Goal: Check status: Check status

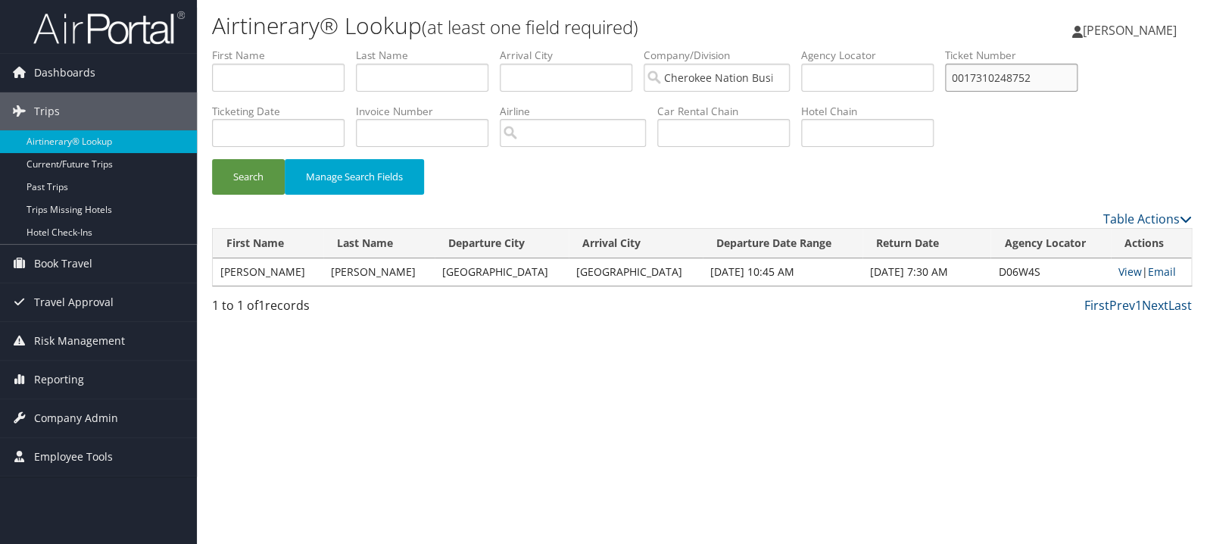
click at [1035, 79] on input "0017310248752" at bounding box center [1011, 78] width 133 height 28
paste input "5267310777176"
click at [258, 173] on button "Search" at bounding box center [248, 177] width 73 height 36
click at [1121, 272] on link "View" at bounding box center [1132, 271] width 23 height 14
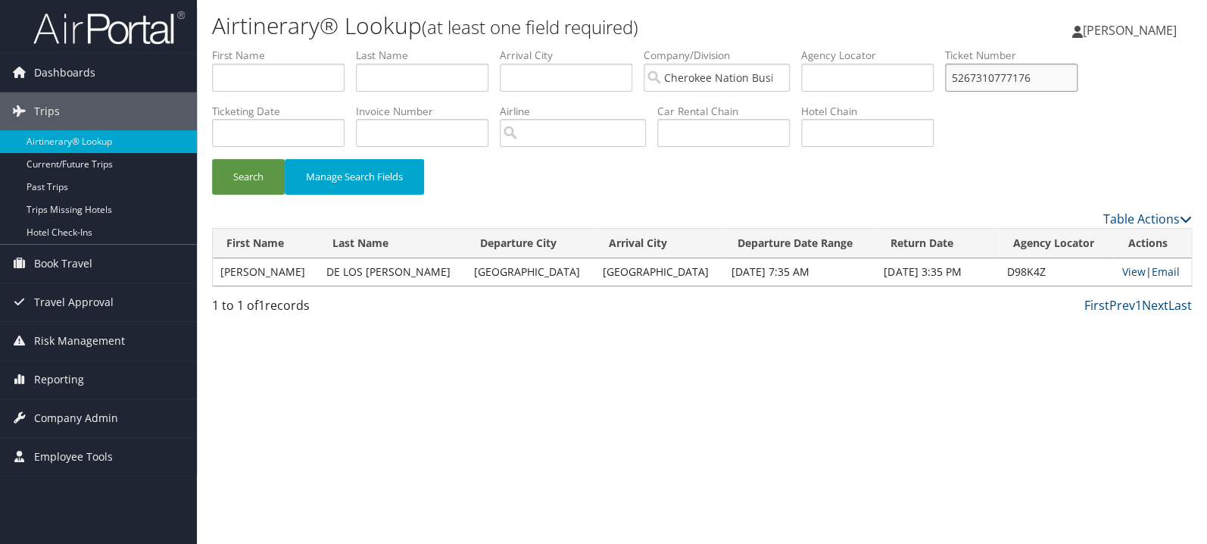
click at [1038, 79] on input "5267310777176" at bounding box center [1011, 78] width 133 height 28
click at [1039, 79] on input "5267310777176" at bounding box center [1011, 78] width 133 height 28
paste input "0067309928271"
click at [212, 159] on button "Search" at bounding box center [248, 177] width 73 height 36
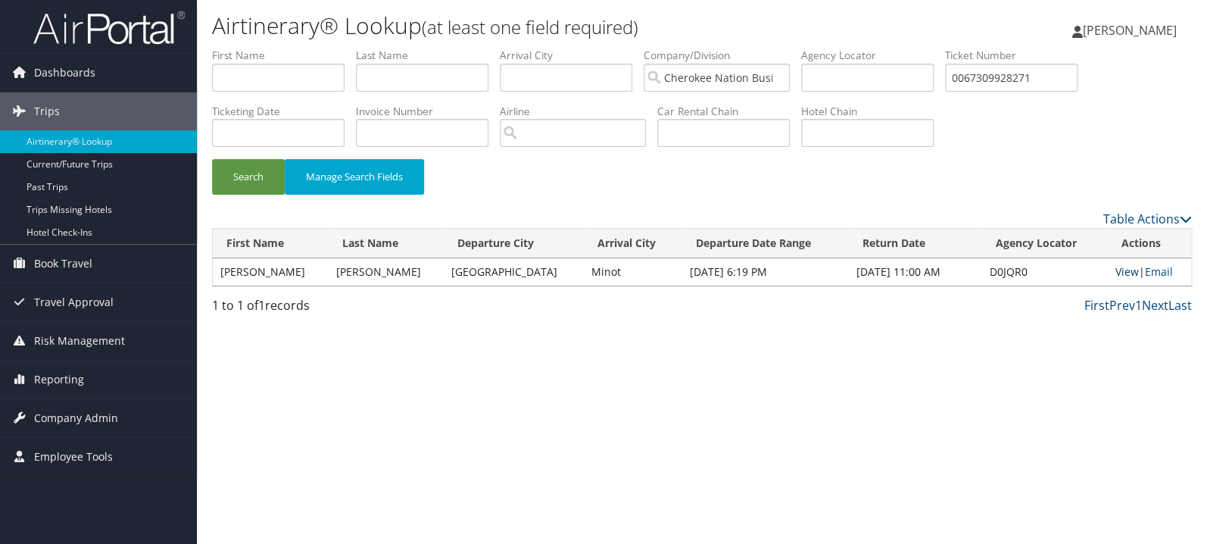
click at [1118, 274] on link "View" at bounding box center [1126, 271] width 23 height 14
click at [1024, 92] on li "Ticket Number 0067309928271" at bounding box center [1017, 75] width 144 height 55
click at [1029, 84] on input "0067309928271" at bounding box center [1011, 78] width 133 height 28
paste input "167309928257"
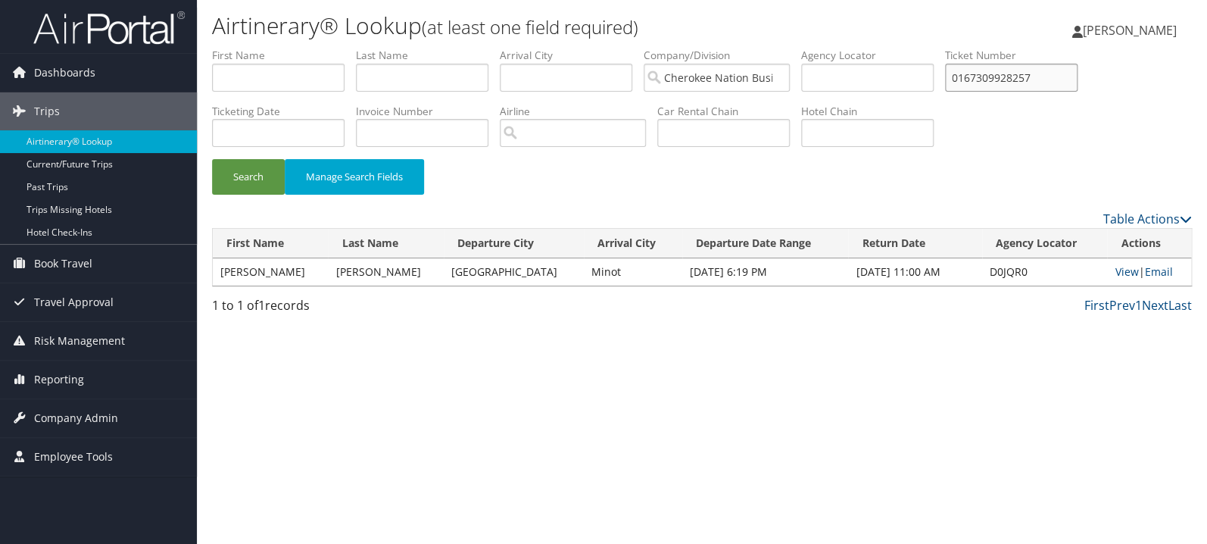
type input "0167309928257"
click at [212, 159] on button "Search" at bounding box center [248, 177] width 73 height 36
click at [1126, 273] on link "View" at bounding box center [1129, 271] width 23 height 14
click at [312, 73] on input "text" at bounding box center [278, 78] width 133 height 28
type input "daniel"
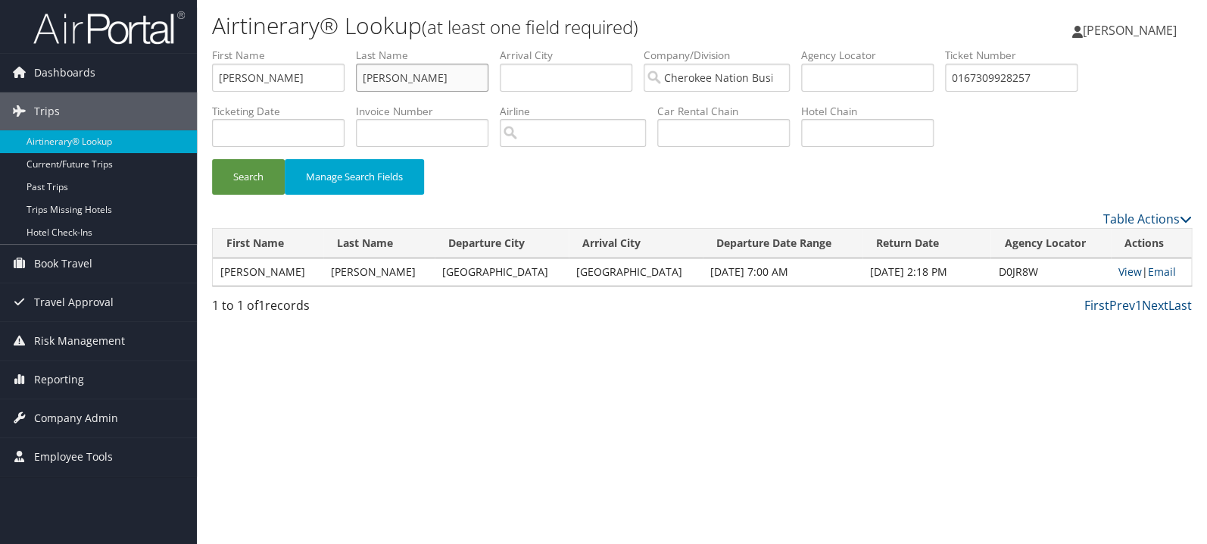
type input "owens"
click at [212, 159] on button "Search" at bounding box center [248, 177] width 73 height 36
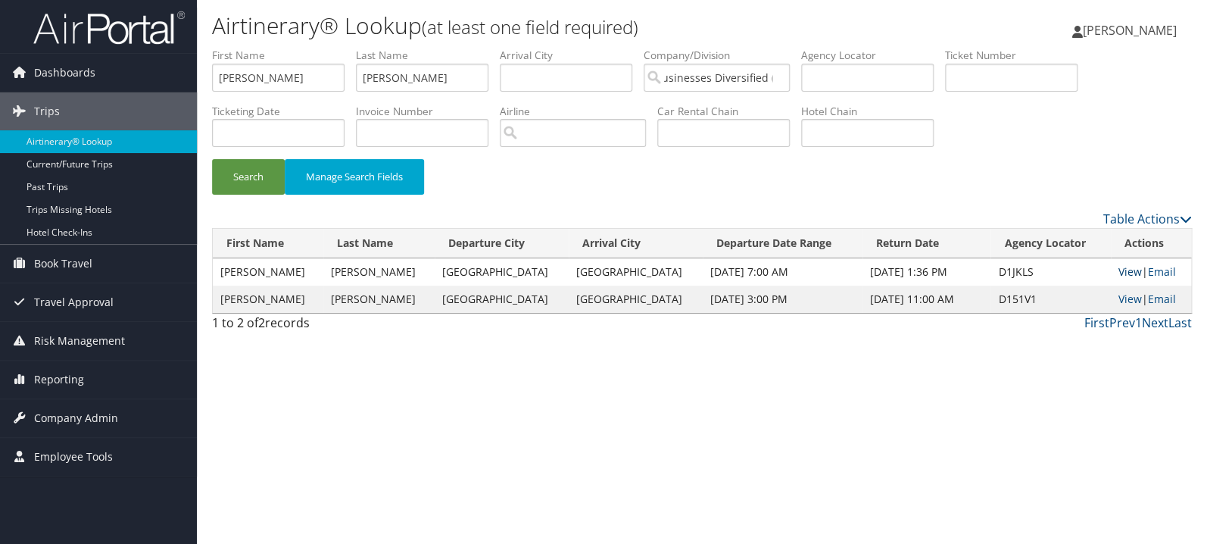
click at [1128, 276] on link "View" at bounding box center [1129, 271] width 23 height 14
click at [1119, 300] on link "View" at bounding box center [1129, 299] width 23 height 14
click at [1037, 74] on input "text" at bounding box center [1011, 78] width 133 height 28
paste input "0067310268726"
type input "0067310268726"
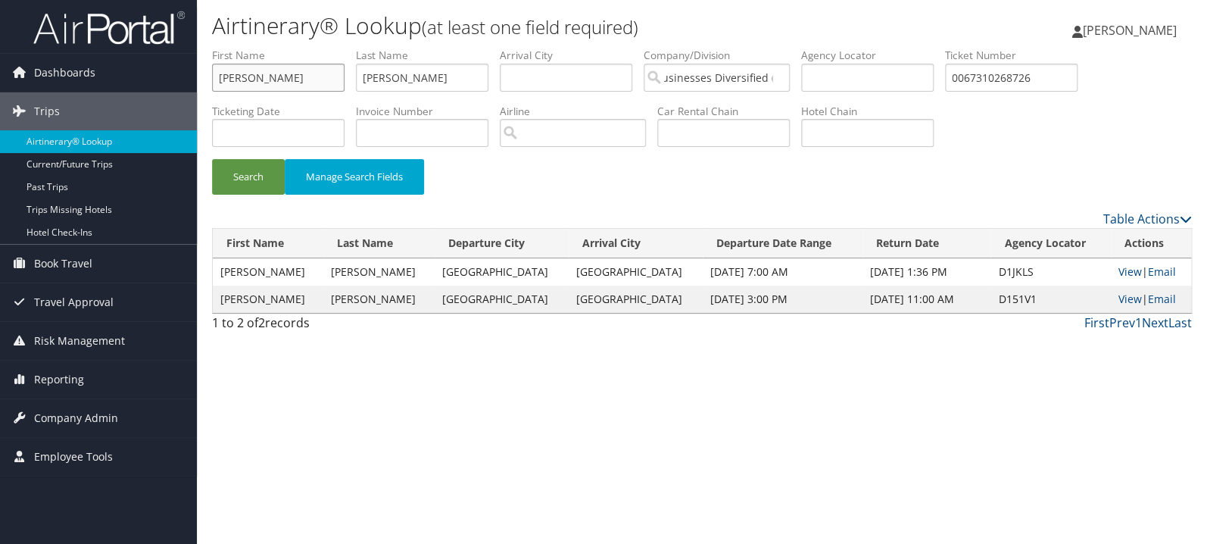
drag, startPoint x: 239, startPoint y: 79, endPoint x: 54, endPoint y: 78, distance: 184.8
click at [212, 78] on input "daniel" at bounding box center [278, 78] width 133 height 28
click at [212, 159] on button "Search" at bounding box center [248, 177] width 73 height 36
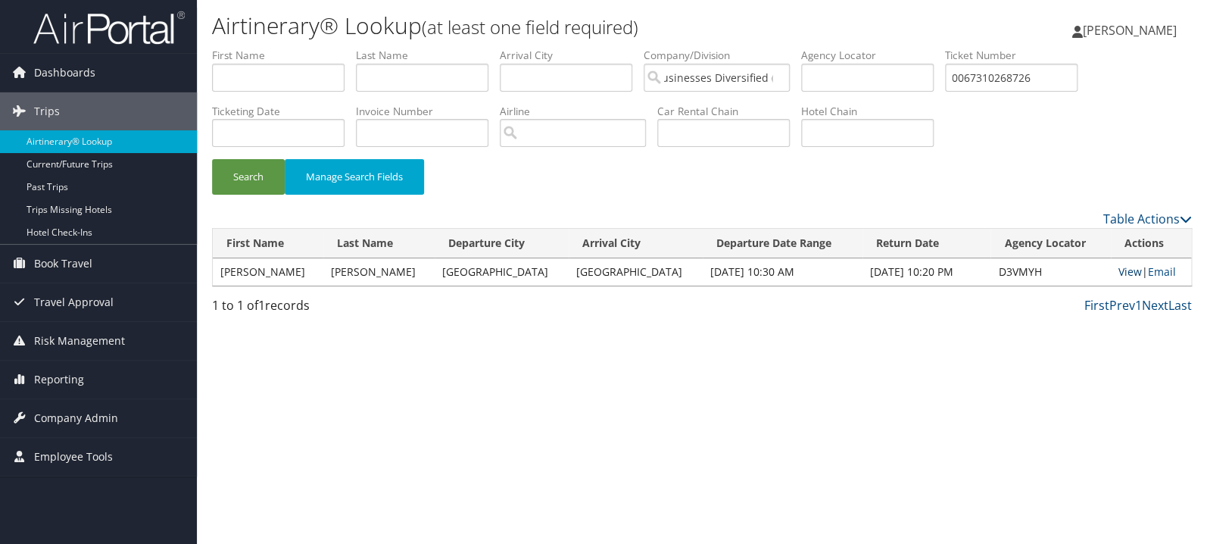
click at [1121, 268] on link "View" at bounding box center [1129, 271] width 23 height 14
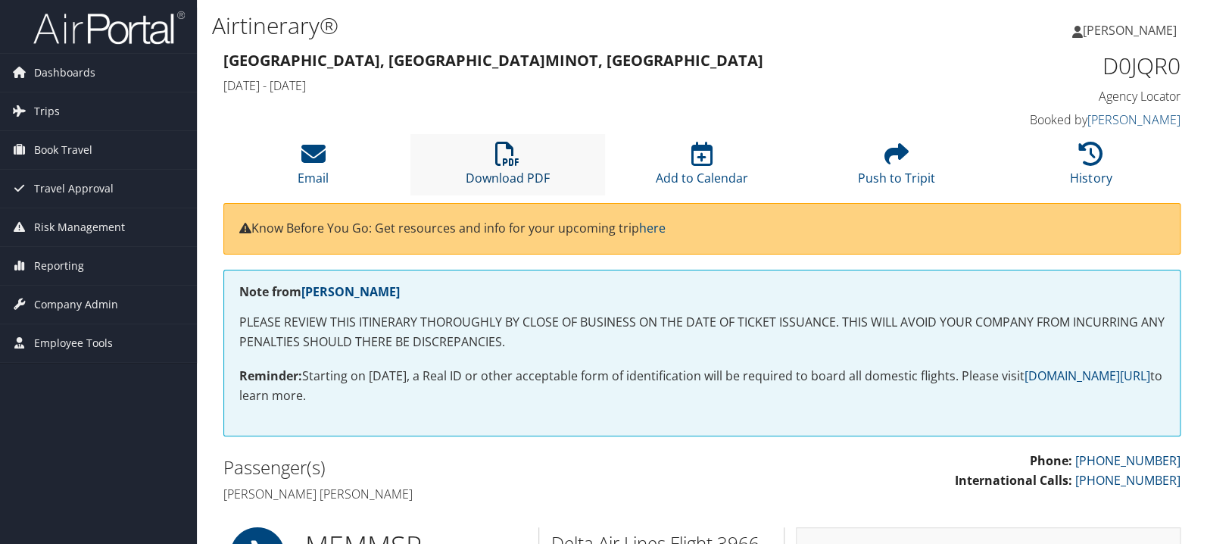
click at [512, 151] on icon at bounding box center [507, 154] width 24 height 24
click at [510, 167] on li "Download PDF" at bounding box center [507, 164] width 195 height 61
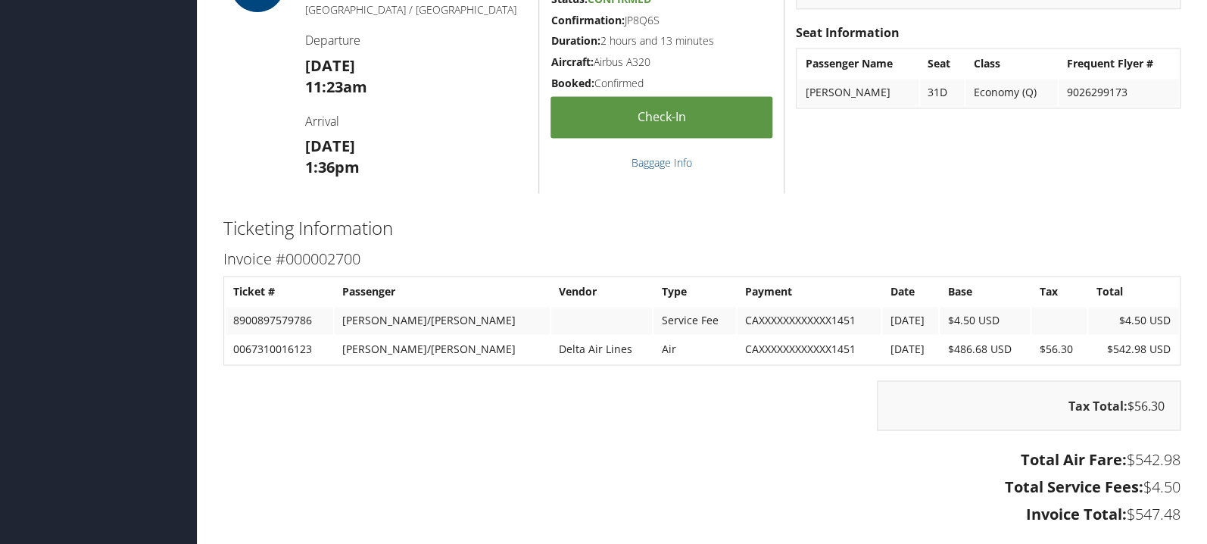
scroll to position [963, 0]
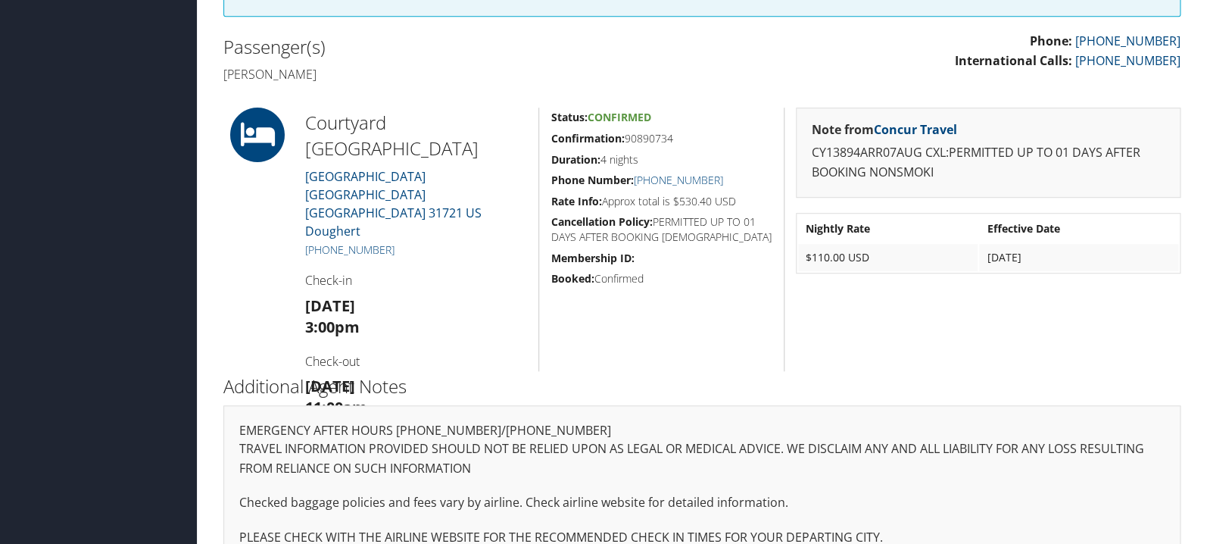
scroll to position [398, 0]
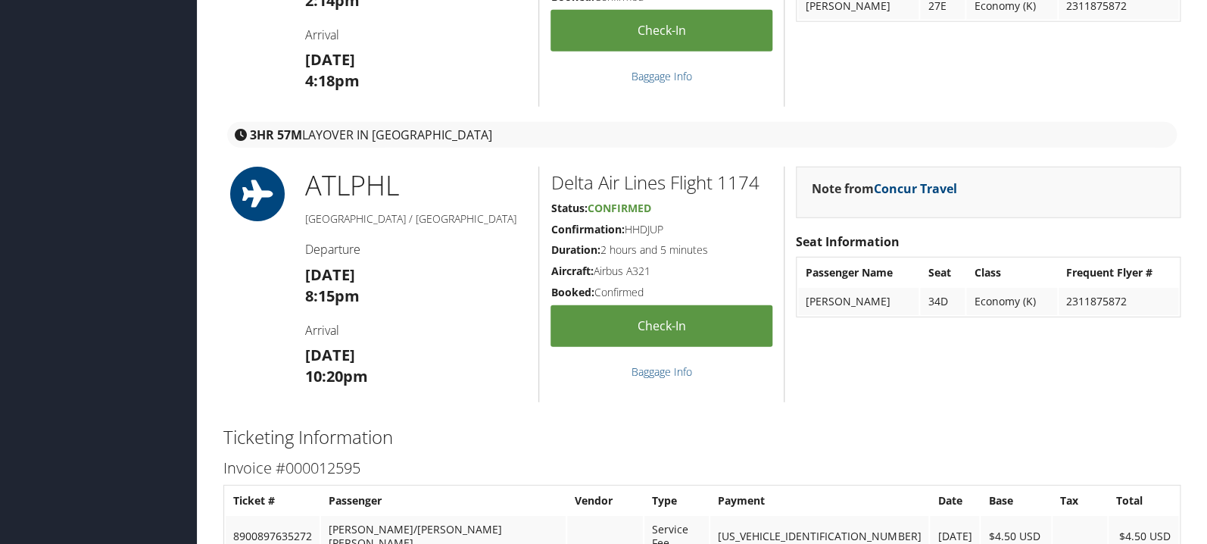
scroll to position [1685, 0]
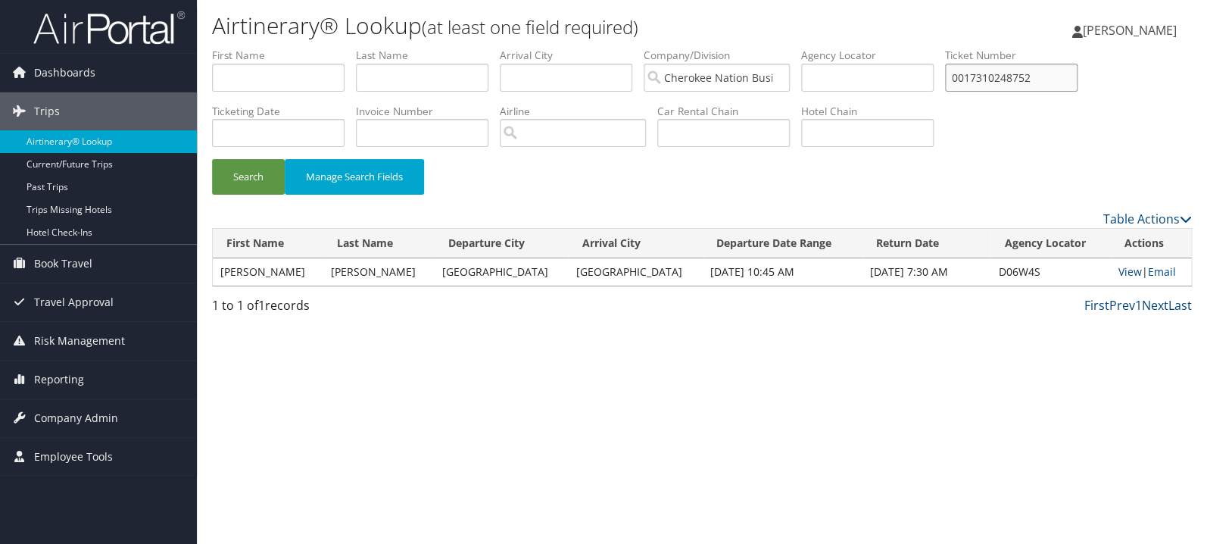
click at [1077, 70] on input "0017310248752" at bounding box center [1011, 78] width 133 height 28
paste input "19638"
click at [232, 176] on button "Search" at bounding box center [248, 177] width 73 height 36
click at [1122, 272] on link "View" at bounding box center [1128, 271] width 23 height 14
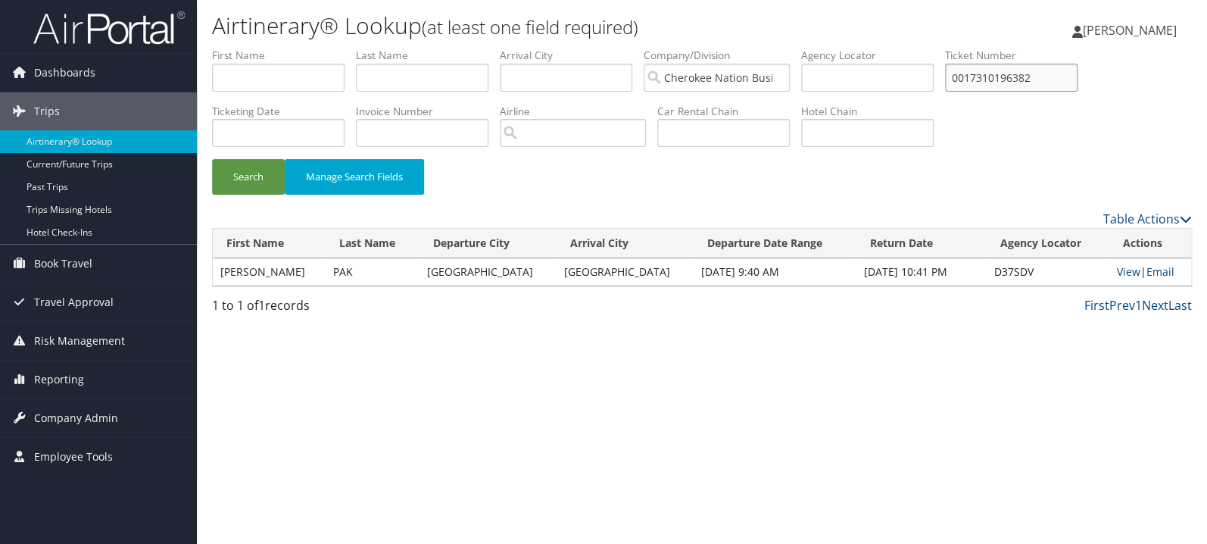
click at [1069, 77] on input "0017310196382" at bounding box center [1011, 78] width 133 height 28
paste input "90"
click at [212, 159] on button "Search" at bounding box center [248, 177] width 73 height 36
click at [1130, 273] on link "View" at bounding box center [1124, 271] width 23 height 14
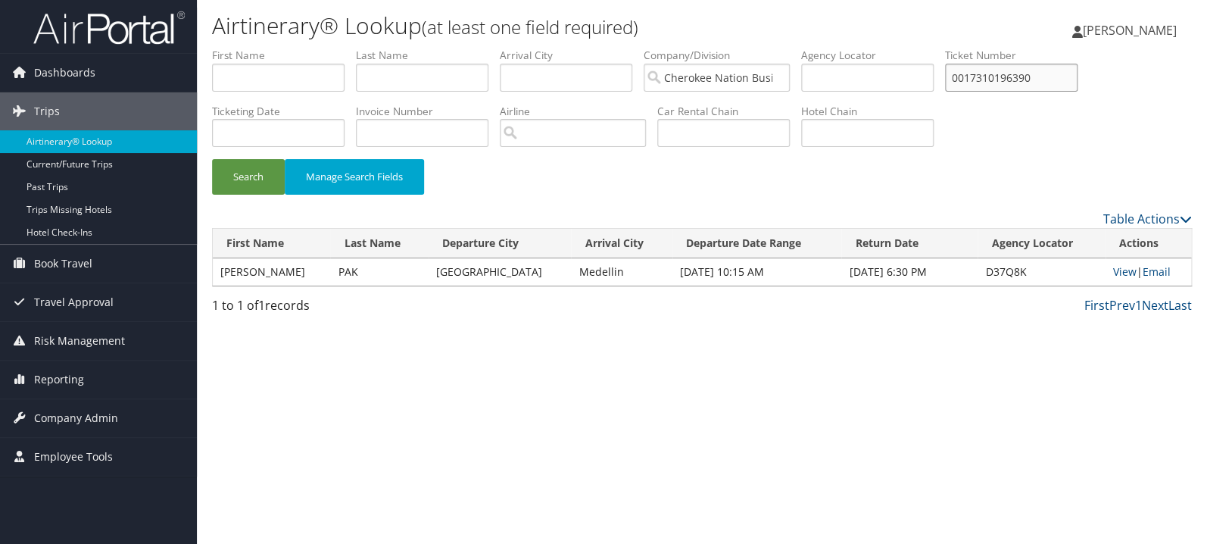
click at [1046, 75] on input "0017310196390" at bounding box center [1011, 78] width 133 height 28
paste input "16731020471"
click at [212, 159] on button "Search" at bounding box center [248, 177] width 73 height 36
click at [1118, 268] on link "View" at bounding box center [1129, 271] width 23 height 14
click at [1017, 83] on input "0167310204710" at bounding box center [1011, 78] width 133 height 28
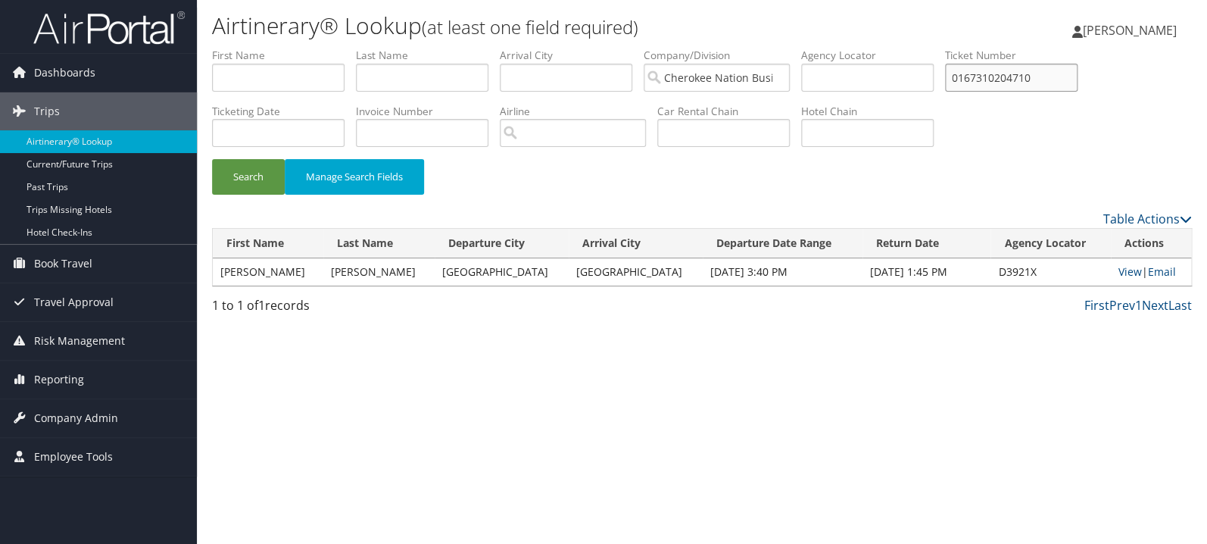
click at [1017, 83] on input "0167310204710" at bounding box center [1011, 78] width 133 height 28
paste input "451511"
type input "0167310451511"
click at [212, 159] on button "Search" at bounding box center [248, 177] width 73 height 36
click at [1124, 272] on link "View" at bounding box center [1126, 271] width 23 height 14
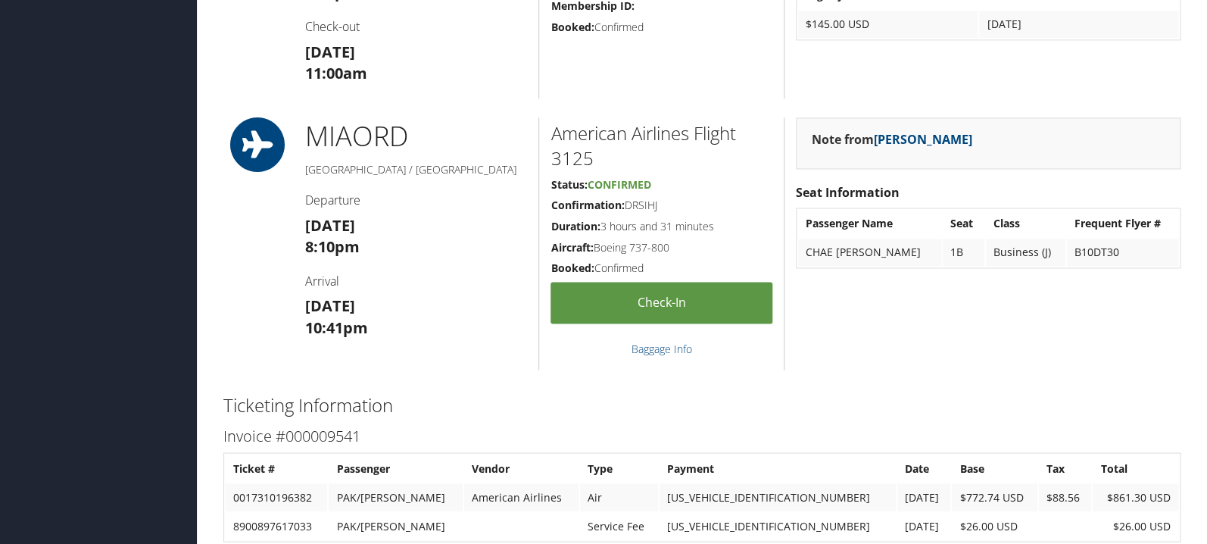
scroll to position [1284, 0]
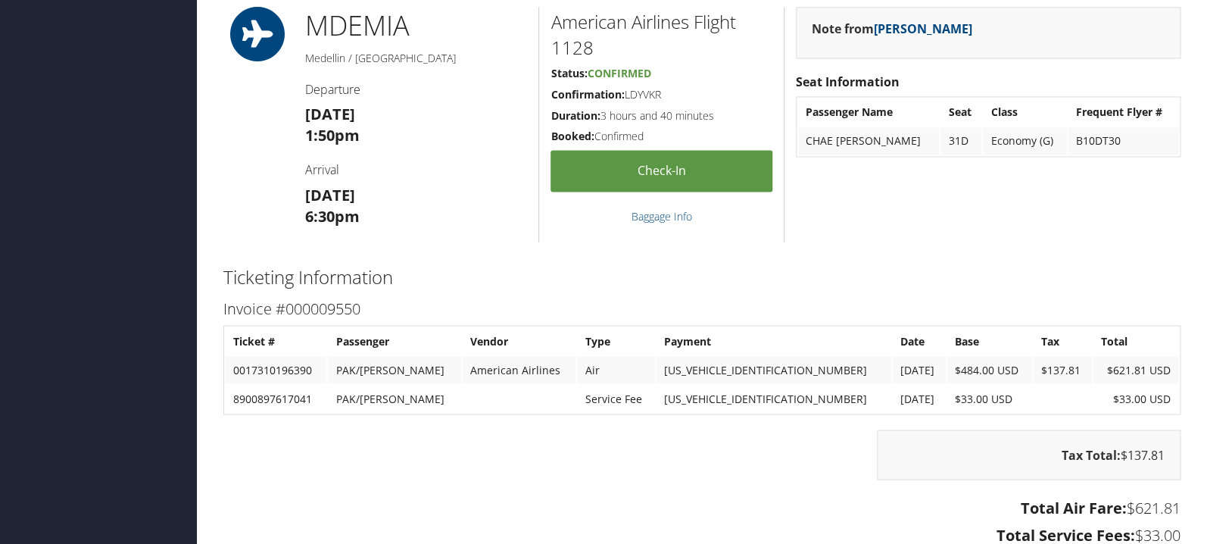
scroll to position [1204, 0]
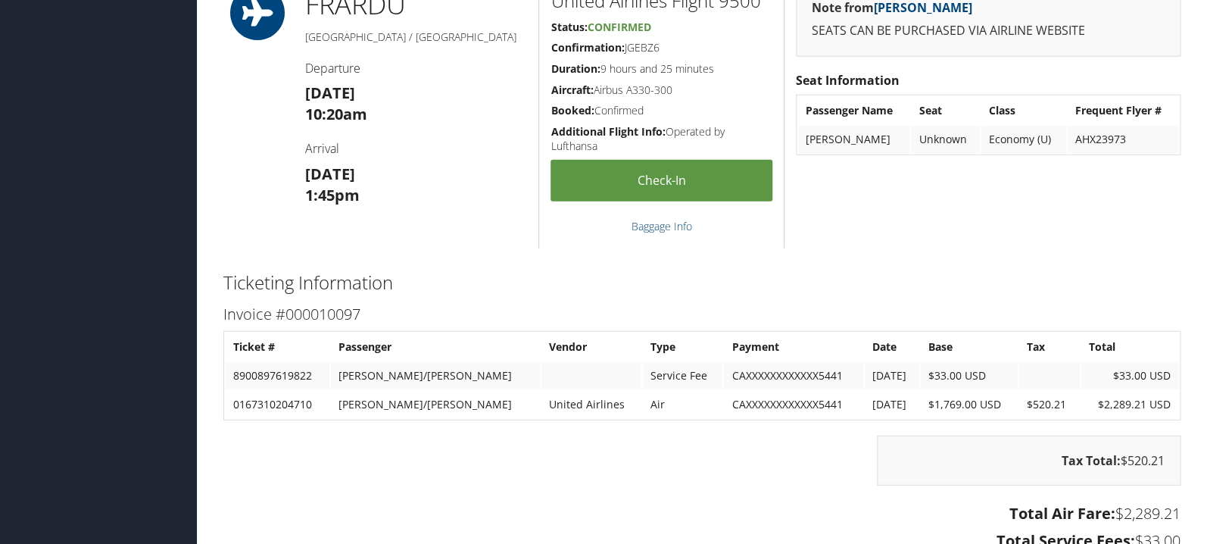
scroll to position [1766, 0]
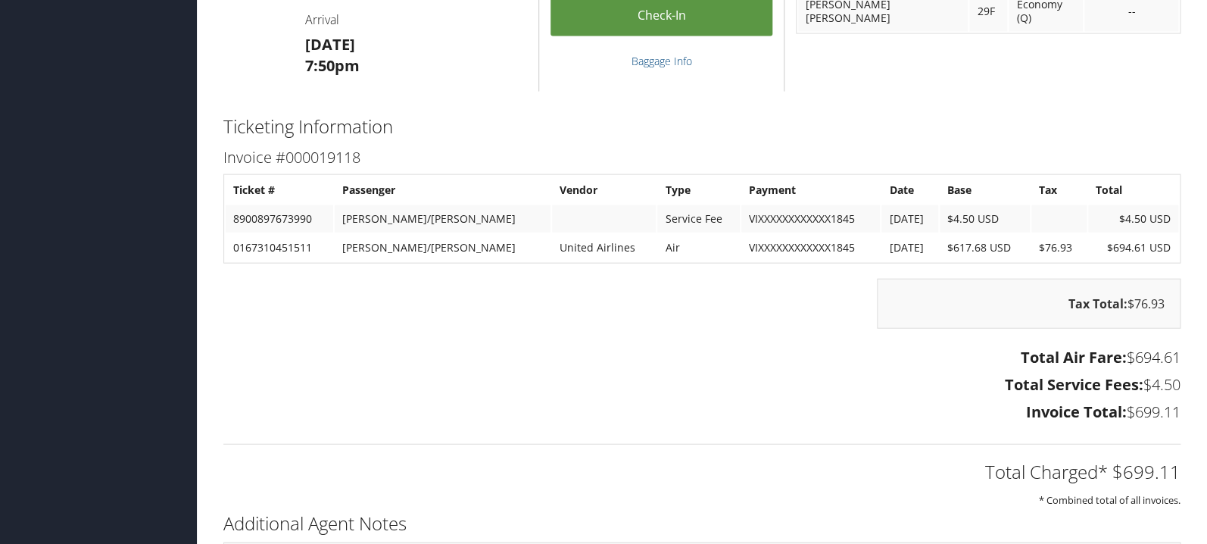
scroll to position [1445, 0]
